Goal: Book appointment/travel/reservation

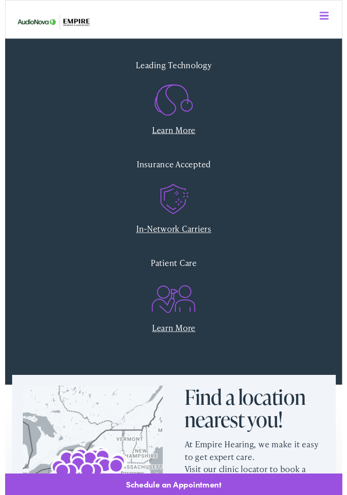
scroll to position [240, 0]
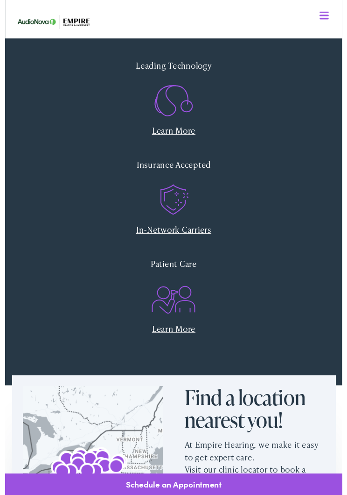
click at [172, 217] on icon ".st0{fill:none;stroke:#EF5B23;stroke-miterlimit:10;} .st1{fill:#EF5B23;} .st2{f…" at bounding box center [173, 206] width 45 height 47
click at [194, 230] on link "In-Network Carriers" at bounding box center [174, 236] width 78 height 12
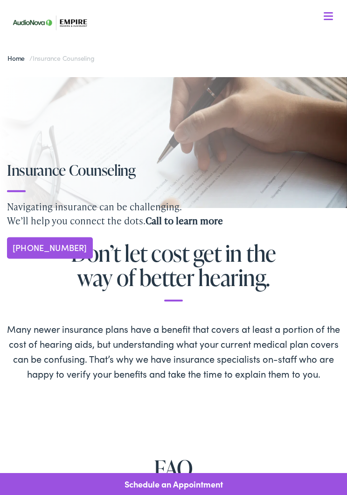
click at [339, 11] on nav "What We Offer Comprehensive & Holistic Care Hearing Testing & Evaluation Hearin…" at bounding box center [173, 81] width 333 height 162
click at [338, 21] on nav "What We Offer Comprehensive & Holistic Care Hearing Testing & Evaluation Hearin…" at bounding box center [173, 81] width 333 height 162
click at [339, 14] on nav "What We Offer Comprehensive & Holistic Care Hearing Testing & Evaluation Hearin…" at bounding box center [173, 81] width 333 height 162
click at [326, 17] on div at bounding box center [328, 16] width 9 height 9
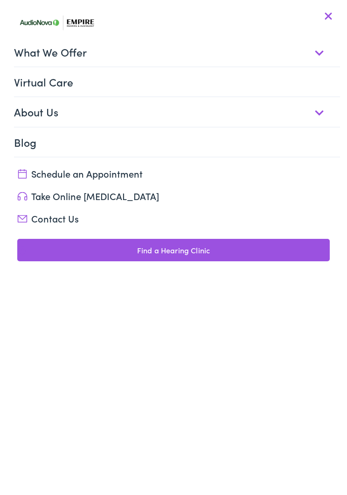
click at [329, 7] on header "Menu Close Schedule an Appointment Take Online Hearing Test Contact Us Find a H…" at bounding box center [173, 247] width 347 height 495
click at [117, 175] on link "Schedule an Appointment" at bounding box center [173, 173] width 313 height 13
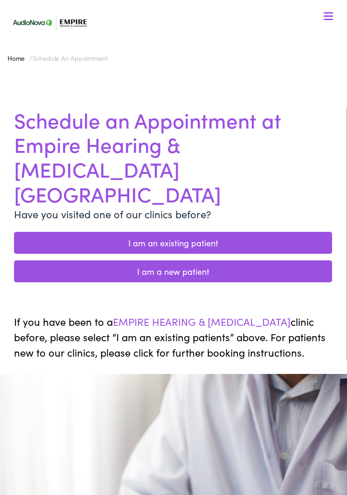
click at [326, 19] on span at bounding box center [328, 19] width 9 height 1
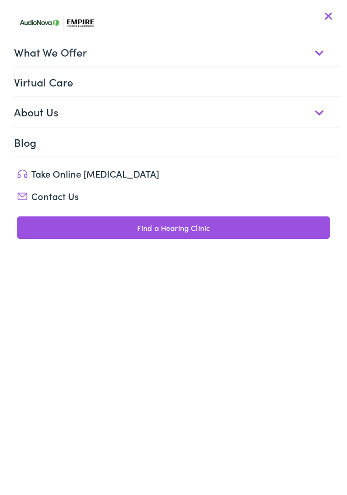
click at [104, 174] on link "Take Online [MEDICAL_DATA]" at bounding box center [173, 173] width 313 height 13
click at [86, 177] on link "Take Online [MEDICAL_DATA]" at bounding box center [173, 173] width 313 height 13
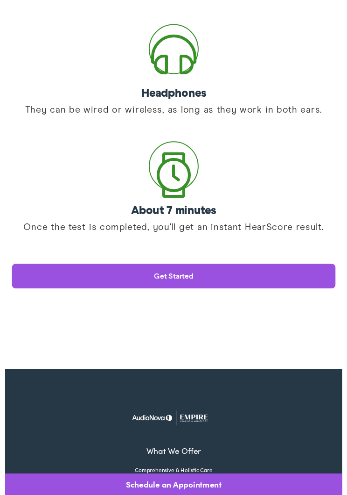
scroll to position [329, 0]
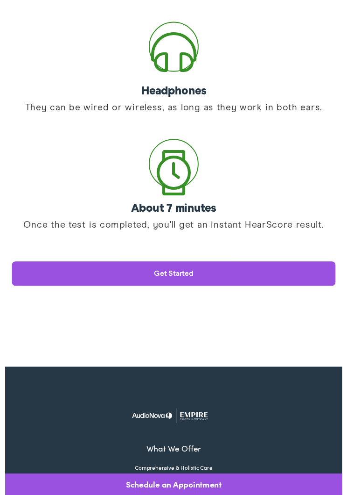
click at [283, 280] on link "Get started" at bounding box center [173, 281] width 333 height 25
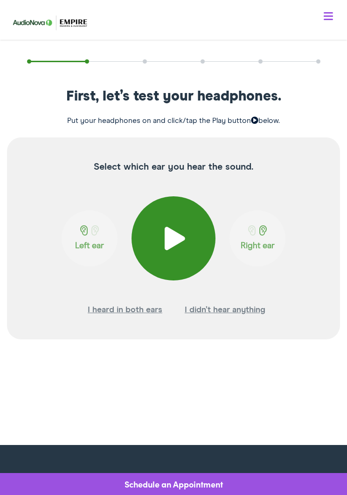
scroll to position [111, 0]
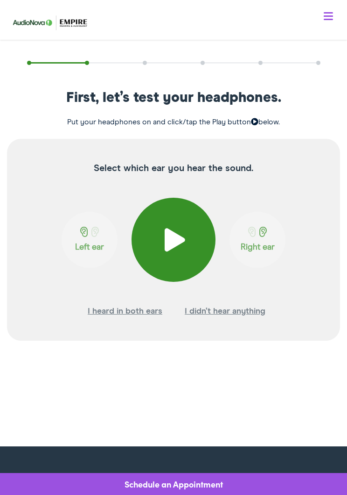
click at [164, 248] on span at bounding box center [174, 239] width 23 height 23
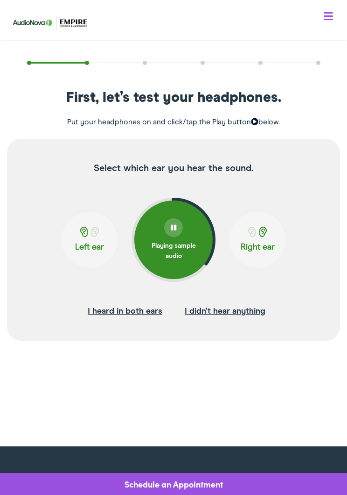
click at [259, 237] on div at bounding box center [258, 233] width 50 height 12
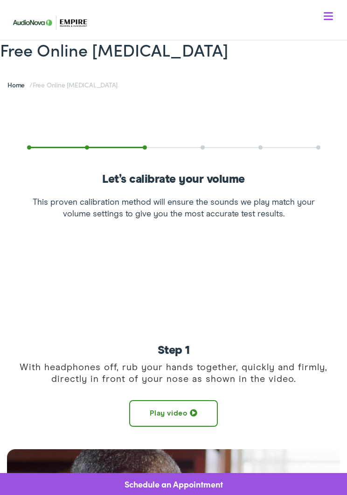
scroll to position [0, 0]
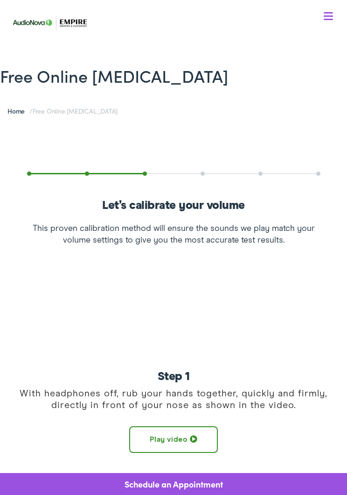
click at [327, 12] on button "Menu Close" at bounding box center [317, 16] width 31 height 10
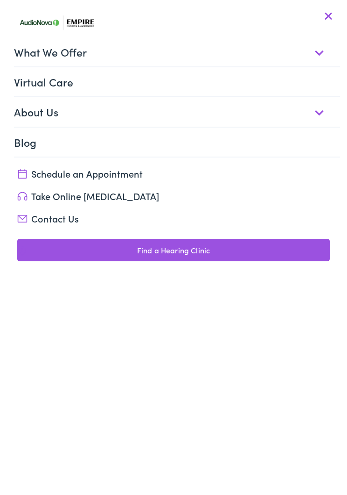
click at [319, 48] on link "What We Offer" at bounding box center [177, 51] width 326 height 29
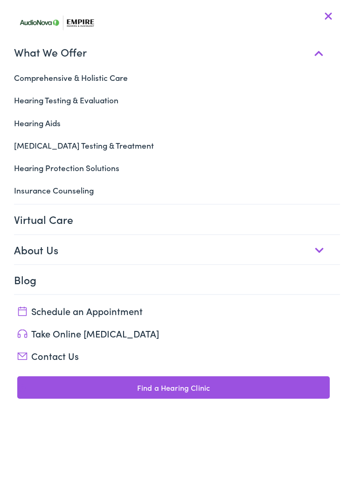
click at [314, 57] on link "What We Offer" at bounding box center [177, 51] width 326 height 29
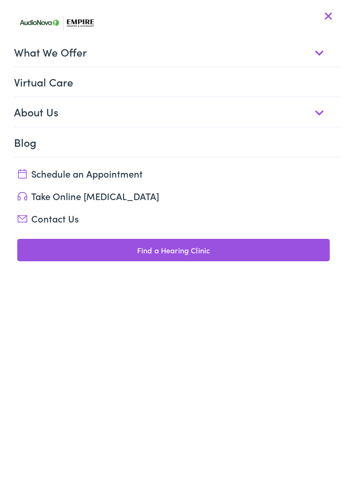
click at [314, 53] on link "What We Offer" at bounding box center [177, 51] width 326 height 29
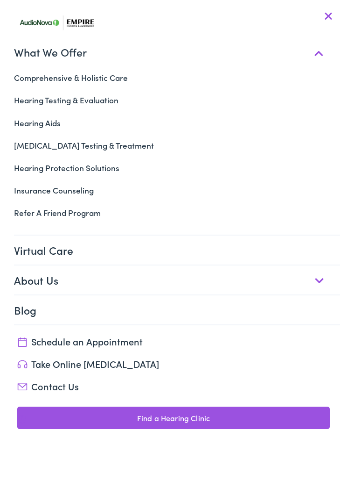
click at [96, 106] on link "Hearing Testing & Evaluation" at bounding box center [173, 100] width 333 height 22
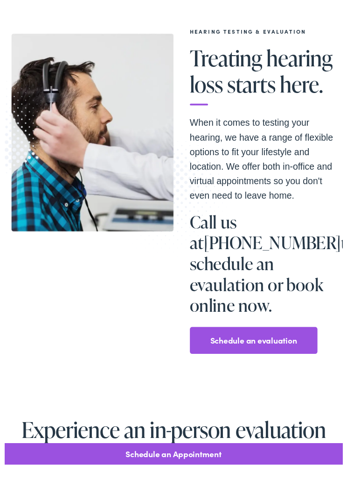
scroll to position [103, 0]
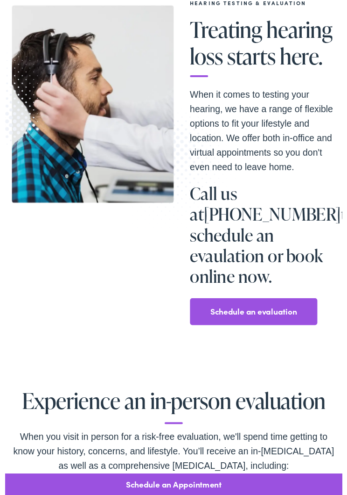
click at [269, 313] on link "Schedule an evaluation" at bounding box center [256, 320] width 89 height 15
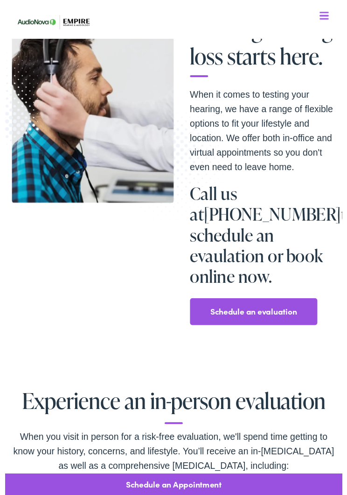
scroll to position [117, 0]
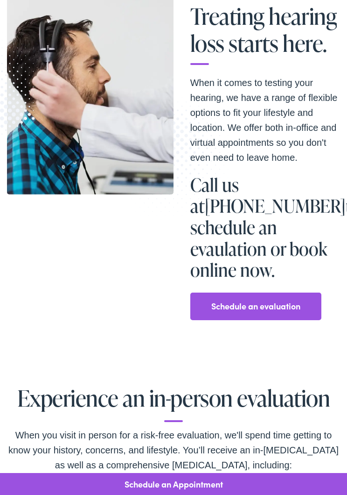
click at [246, 298] on link "Schedule an evaluation" at bounding box center [256, 305] width 89 height 15
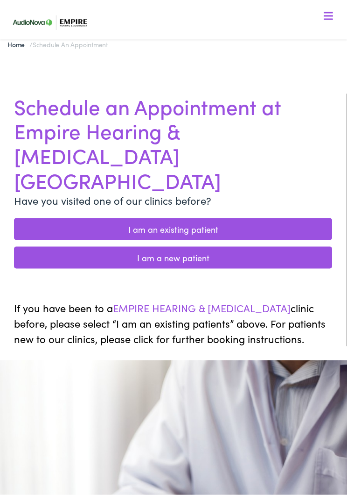
click at [289, 247] on link "I am a new patient" at bounding box center [173, 258] width 319 height 22
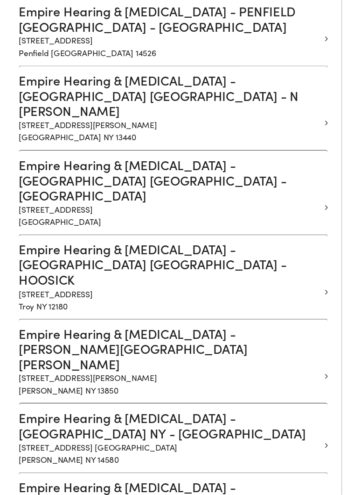
scroll to position [1721, 0]
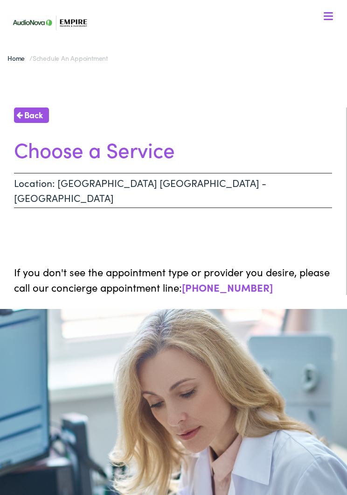
click at [304, 187] on p "Location: WOODBURY NY - CROSSWAYS PARK" at bounding box center [173, 190] width 319 height 35
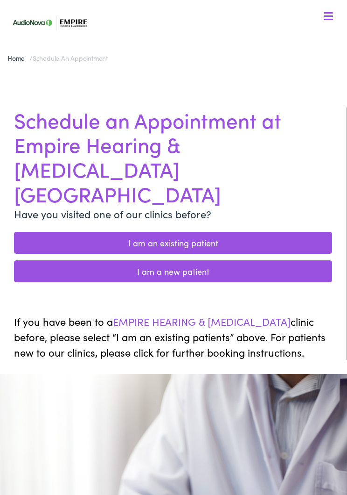
click at [242, 260] on link "I am a new patient" at bounding box center [173, 271] width 319 height 22
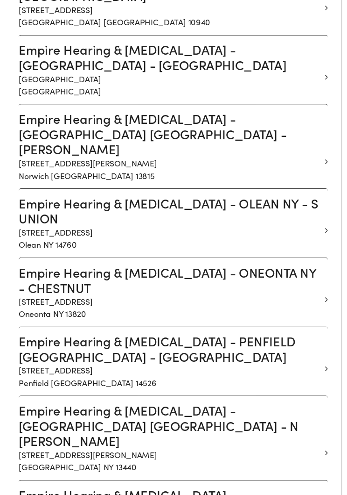
scroll to position [1384, 0]
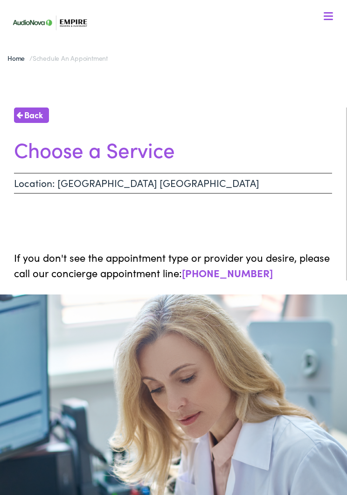
click at [159, 188] on p "Location: [GEOGRAPHIC_DATA] [GEOGRAPHIC_DATA]" at bounding box center [173, 183] width 319 height 21
click at [248, 224] on div "Back Choose a Service Location: [GEOGRAPHIC_DATA] [GEOGRAPHIC_DATA] If you don'…" at bounding box center [173, 193] width 347 height 173
click at [249, 215] on ul at bounding box center [173, 212] width 319 height 19
click at [247, 217] on ul at bounding box center [173, 212] width 319 height 19
click at [275, 223] on div "Back Choose a Service Location: [GEOGRAPHIC_DATA] [GEOGRAPHIC_DATA] If you don'…" at bounding box center [173, 193] width 347 height 173
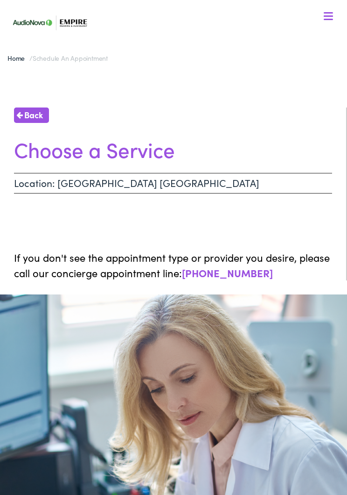
click at [270, 234] on div "Back Choose a Service Location: [GEOGRAPHIC_DATA] [GEOGRAPHIC_DATA] If you don'…" at bounding box center [173, 193] width 347 height 173
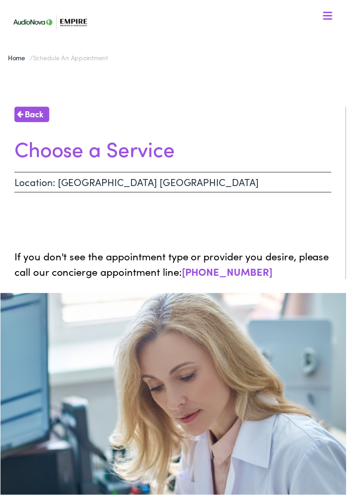
click at [311, 186] on p "Location: [GEOGRAPHIC_DATA] [GEOGRAPHIC_DATA]" at bounding box center [173, 183] width 319 height 21
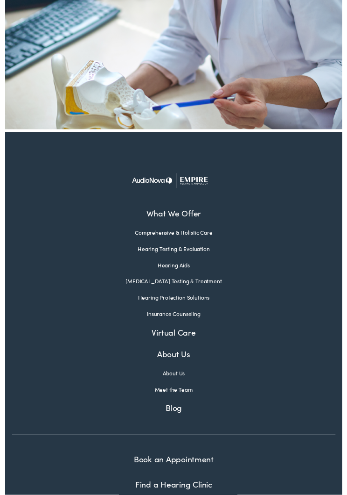
scroll to position [505, 0]
click at [192, 474] on link "Book an Appointment" at bounding box center [174, 472] width 82 height 12
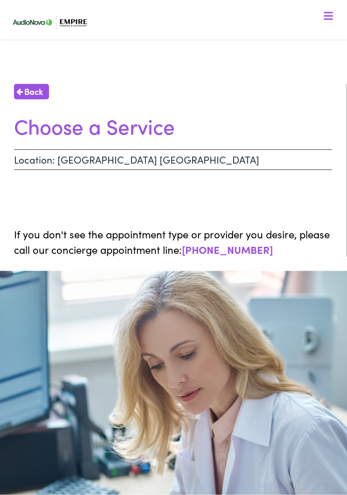
scroll to position [0, 0]
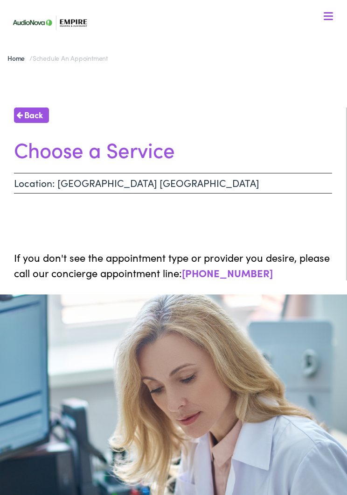
click at [30, 109] on span "Back" at bounding box center [33, 114] width 19 height 13
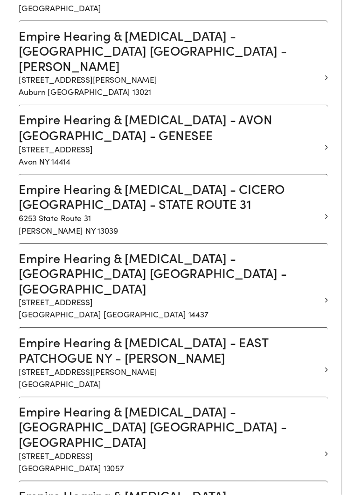
scroll to position [504, 0]
click at [238, 344] on h3 "Empire Hearing & [MEDICAL_DATA] - EAST PATCHOGUE NY - [PERSON_NAME]" at bounding box center [170, 359] width 312 height 31
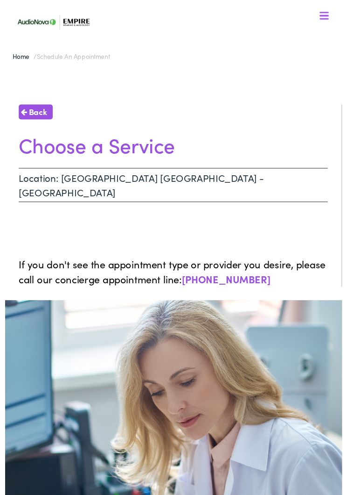
click at [166, 184] on p "Location: [GEOGRAPHIC_DATA] [GEOGRAPHIC_DATA] - [GEOGRAPHIC_DATA]" at bounding box center [173, 190] width 319 height 35
click at [202, 225] on div "Back Choose a Service Location: EAST PATCHOGUE [GEOGRAPHIC_DATA] - [PERSON_NAME…" at bounding box center [173, 201] width 347 height 188
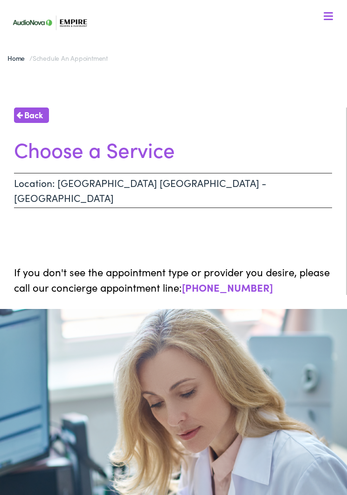
click at [34, 120] on span "Back" at bounding box center [33, 114] width 19 height 13
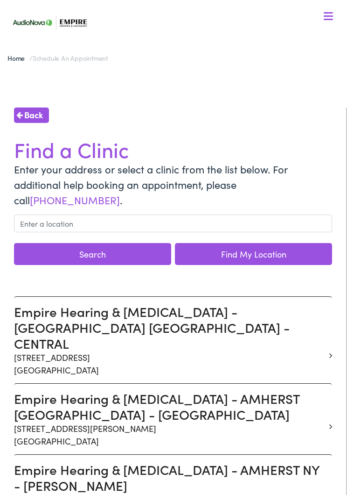
click at [31, 113] on span "Back" at bounding box center [33, 114] width 19 height 13
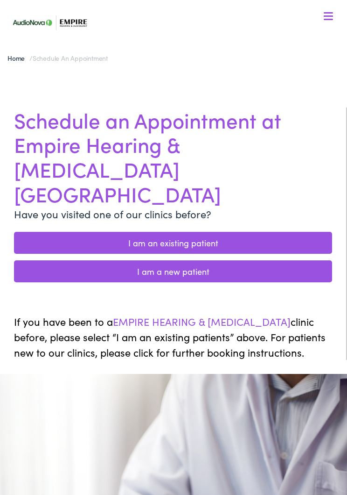
click at [203, 232] on link "I am an existing patient" at bounding box center [173, 243] width 319 height 22
click at [197, 260] on link "I am a new patient" at bounding box center [173, 271] width 319 height 22
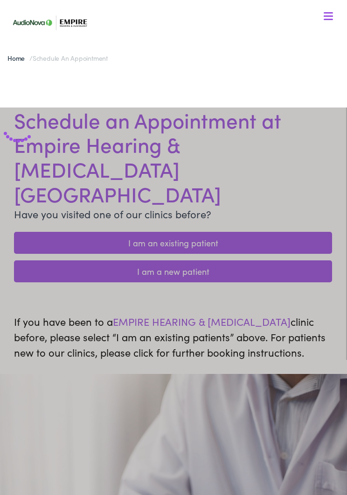
click at [210, 199] on div at bounding box center [173, 413] width 347 height 613
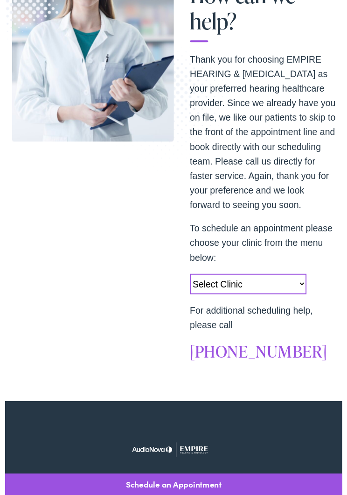
scroll to position [177, 0]
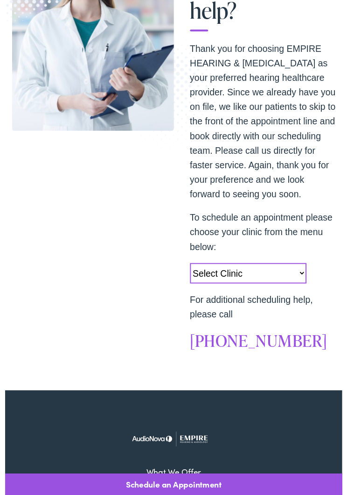
click at [298, 284] on select "Select Clinic Norwich-NY-AudioNova 43 Hale Street Amherst-NY-AudioNova 315 Albe…" at bounding box center [251, 281] width 120 height 21
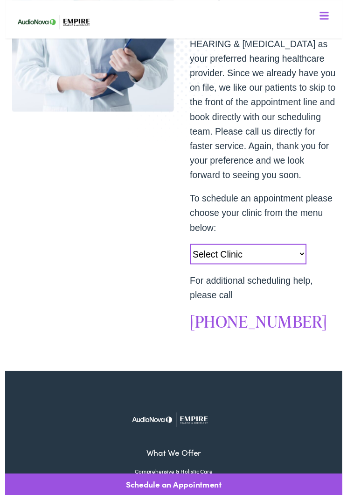
scroll to position [196, 0]
click at [288, 257] on select "Select Clinic Norwich-NY-AudioNova 43 Hale Street Amherst-NY-AudioNova 315 Albe…" at bounding box center [251, 261] width 120 height 21
click at [292, 263] on select "Select Clinic Norwich-NY-AudioNova 43 Hale Street Amherst-NY-AudioNova 315 Albe…" at bounding box center [251, 261] width 120 height 21
click at [279, 255] on select "Select Clinic Norwich-NY-AudioNova 43 Hale Street Amherst-NY-AudioNova 315 Albe…" at bounding box center [251, 261] width 120 height 21
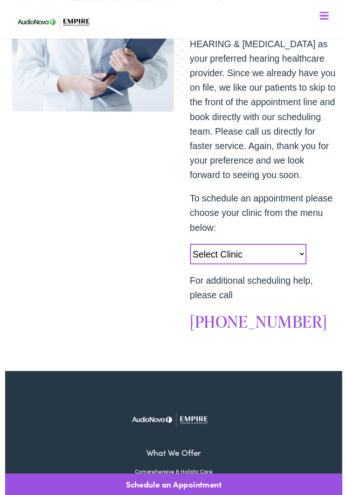
select select "https://empirehearing.alpacaaudiology.com/locations/woodbury-ny/"
click at [245, 301] on p "For additional scheduling help, please call" at bounding box center [266, 296] width 150 height 30
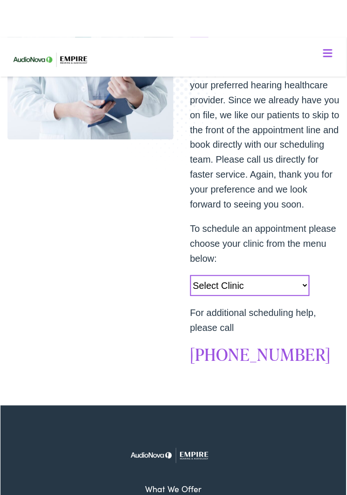
scroll to position [0, 0]
